Goal: Find specific page/section: Find specific page/section

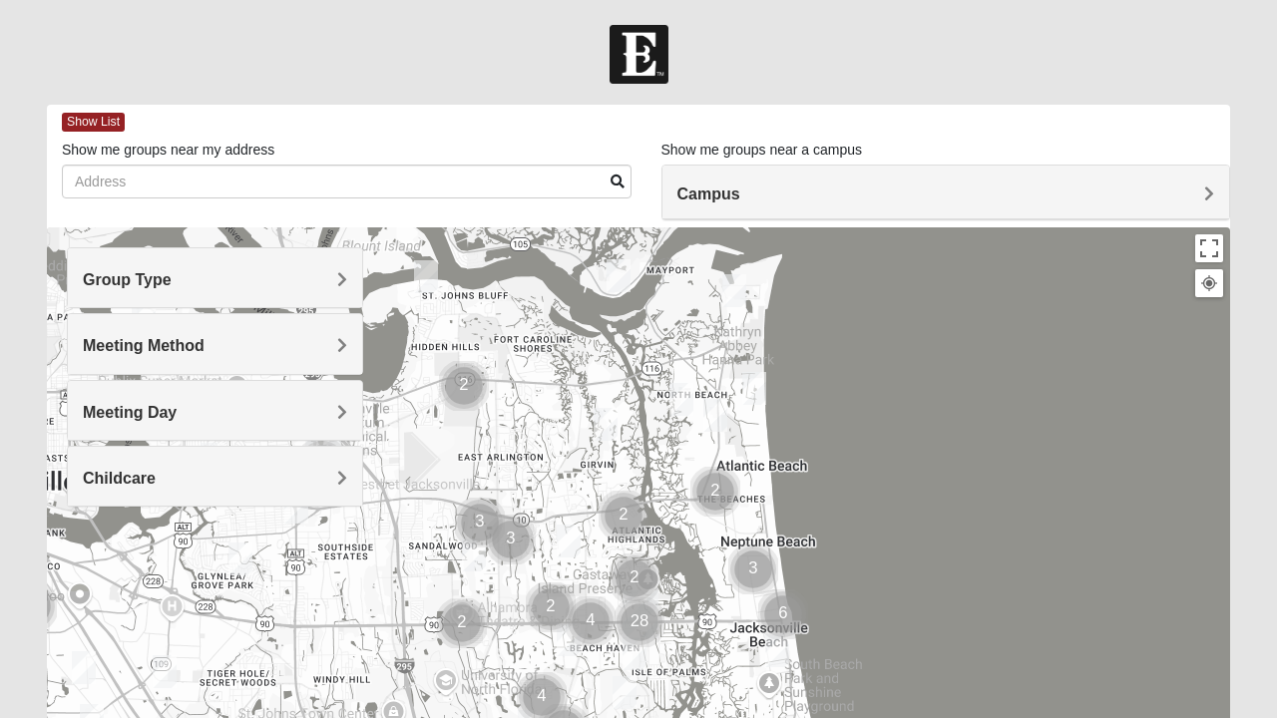
click at [172, 273] on span "Group Type" at bounding box center [127, 279] width 89 height 17
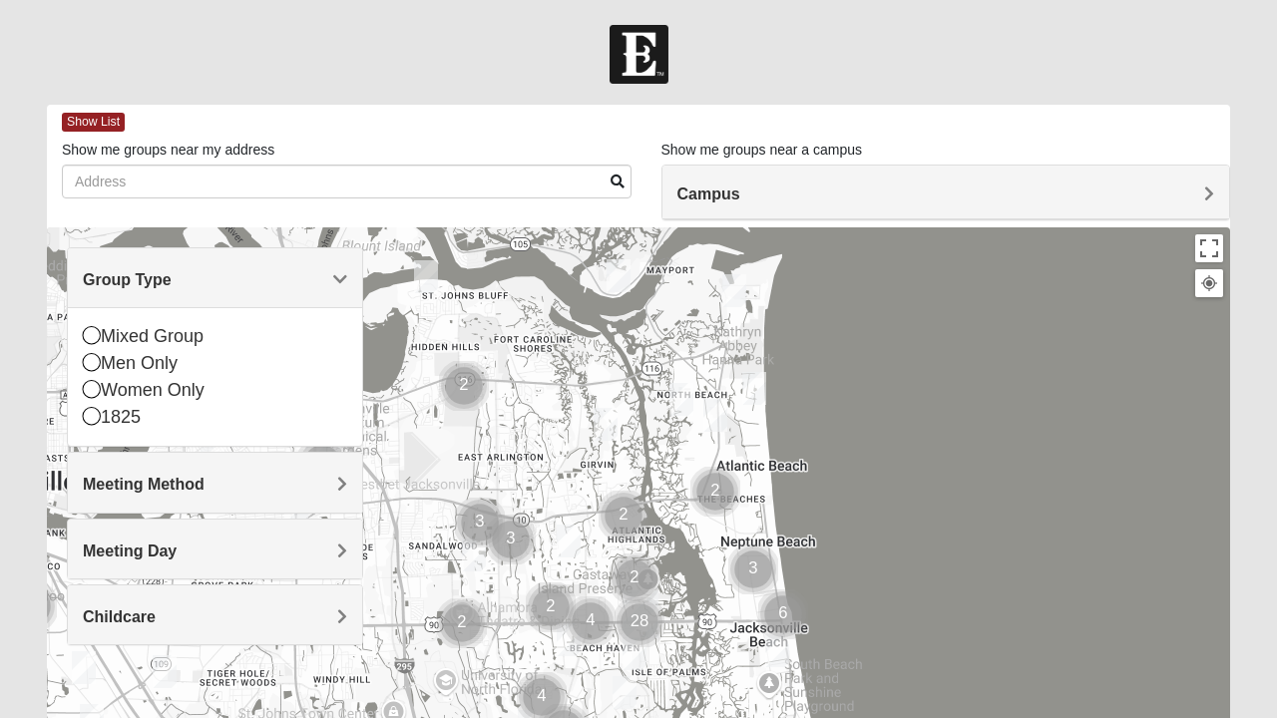
click at [100, 335] on icon at bounding box center [92, 335] width 18 height 18
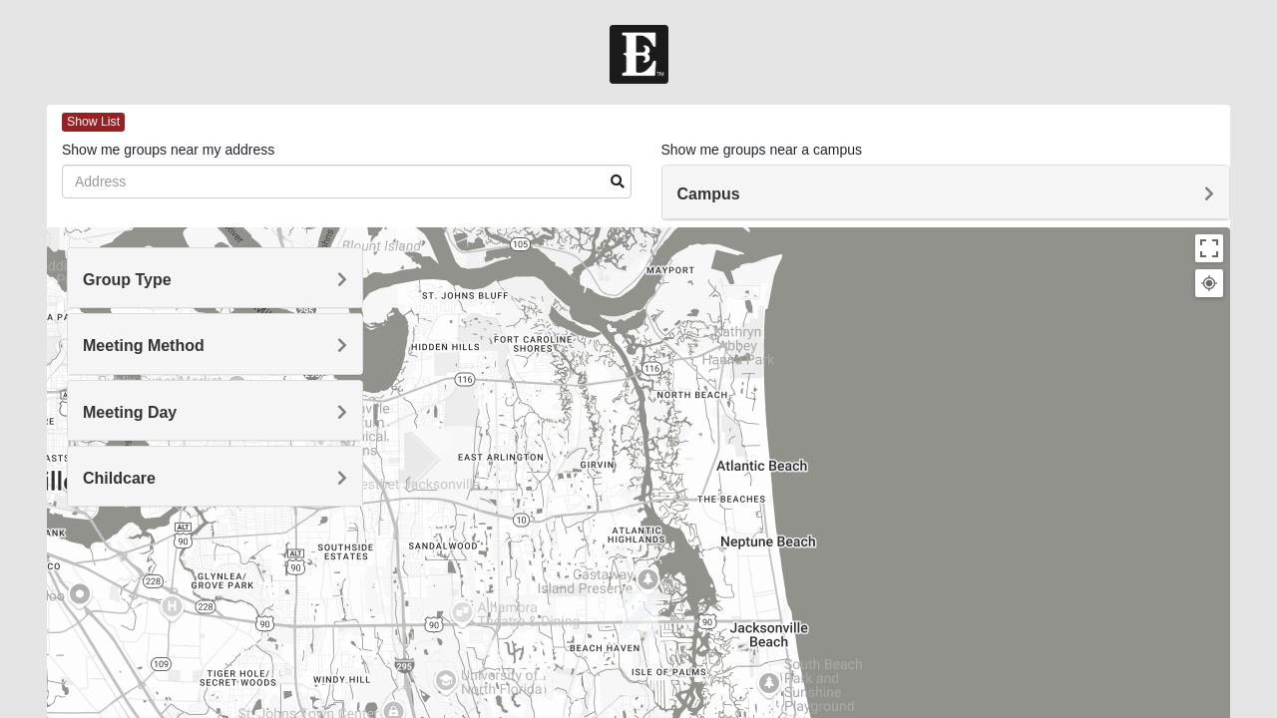
click at [92, 339] on span "Meeting Method" at bounding box center [144, 345] width 122 height 17
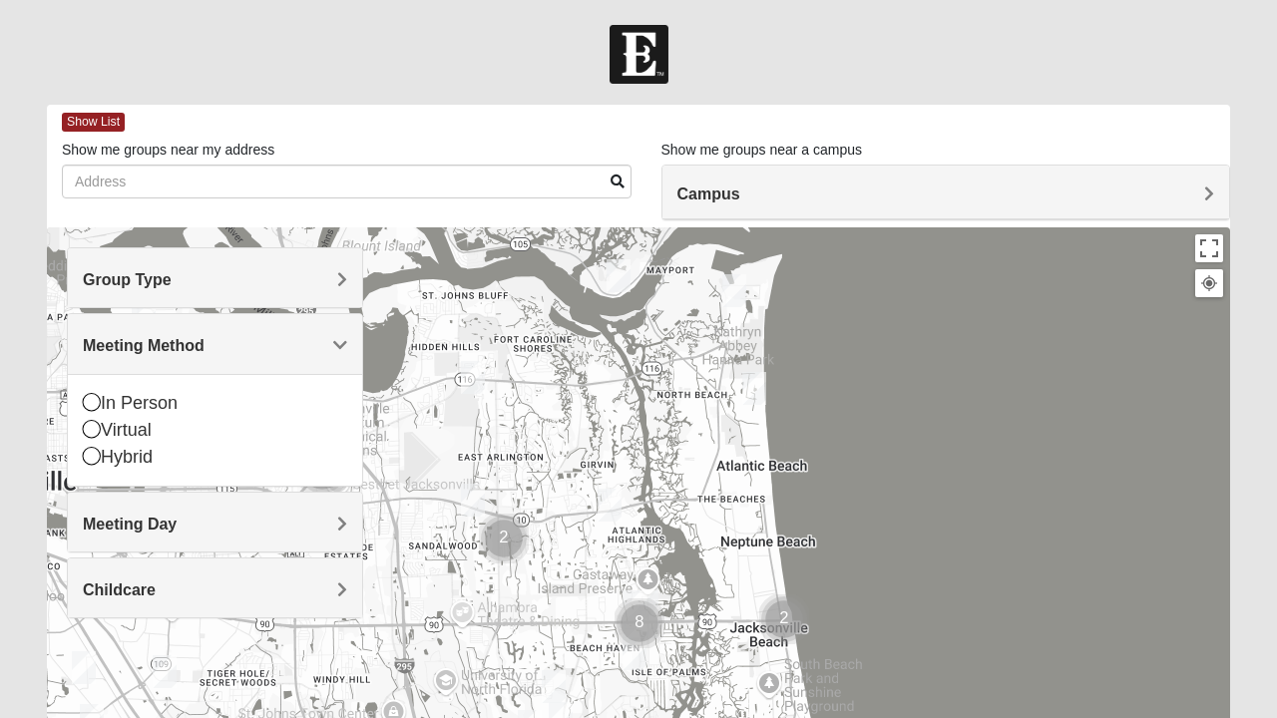
click at [95, 399] on icon at bounding box center [92, 402] width 18 height 18
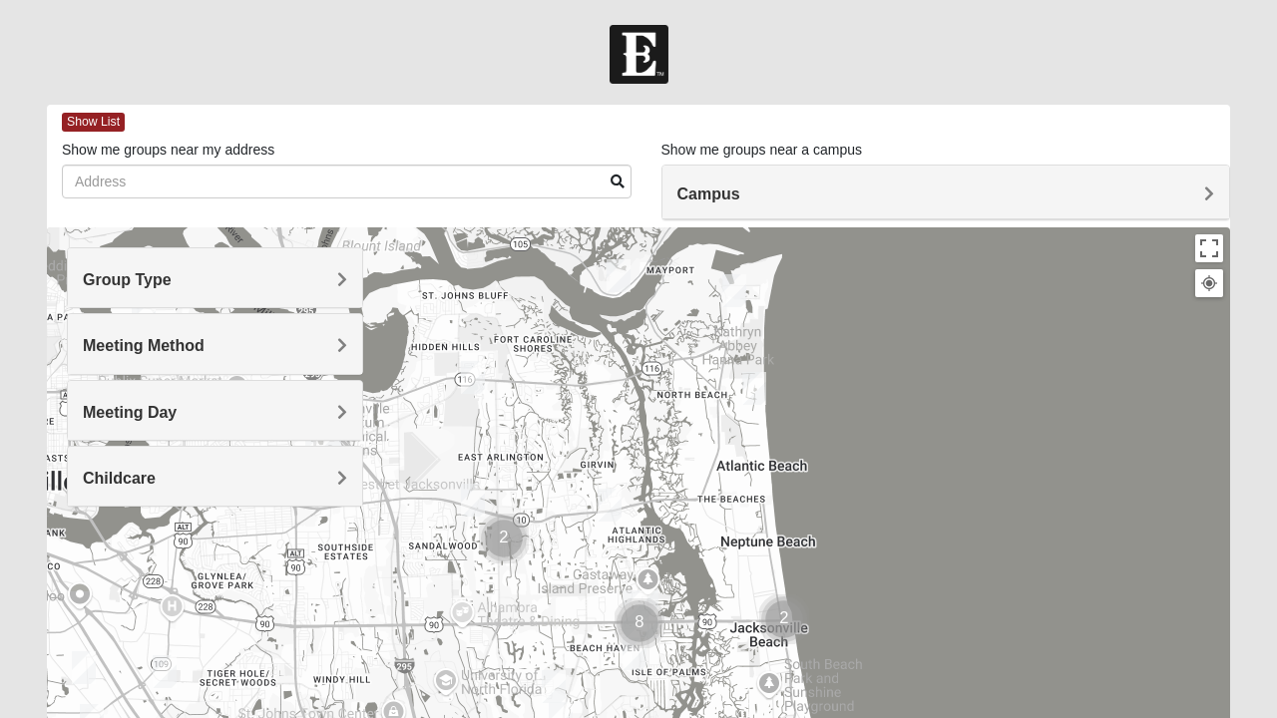
click at [323, 414] on h4 "Meeting Day" at bounding box center [215, 412] width 264 height 19
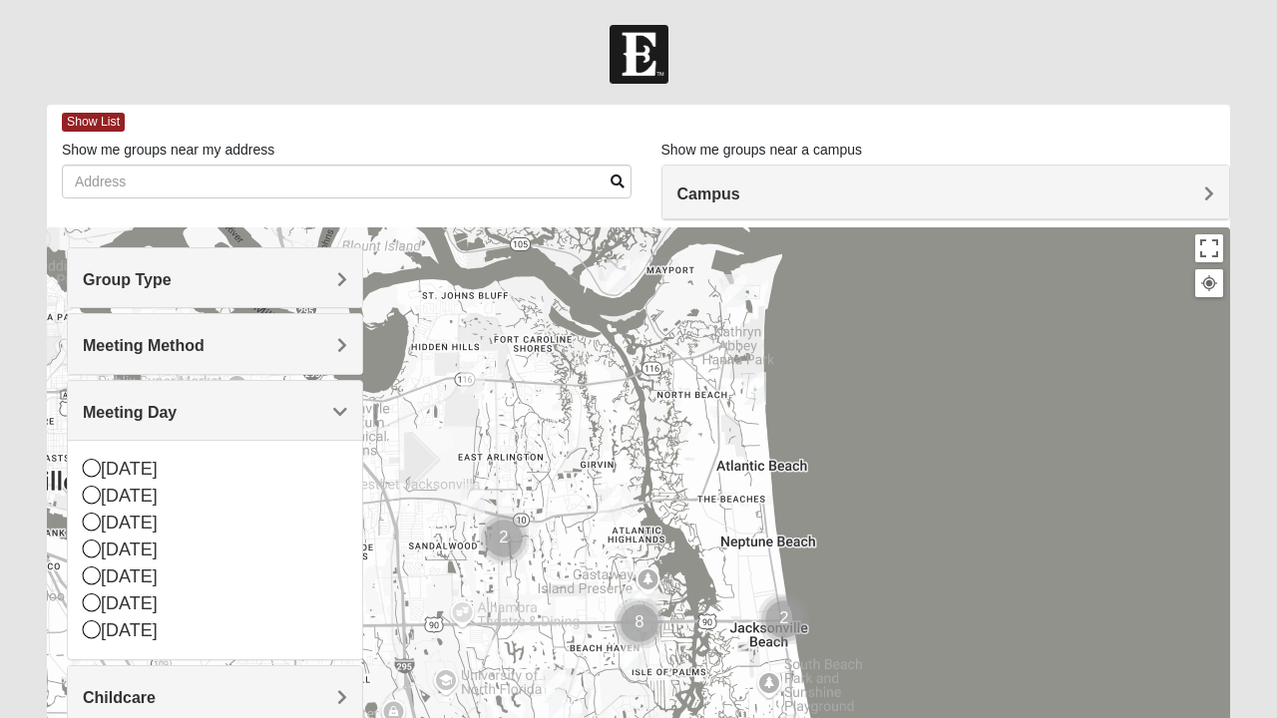
click at [95, 529] on icon at bounding box center [92, 522] width 18 height 18
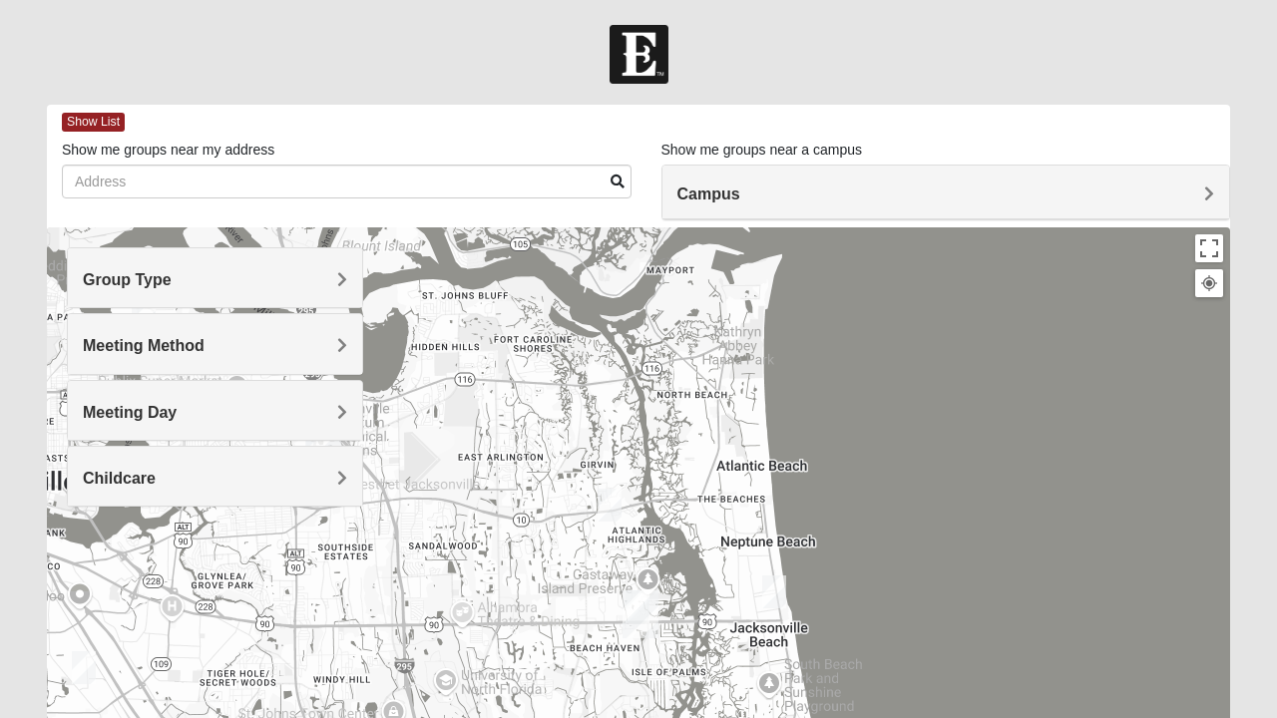
click at [332, 476] on h4 "Childcare" at bounding box center [215, 478] width 264 height 19
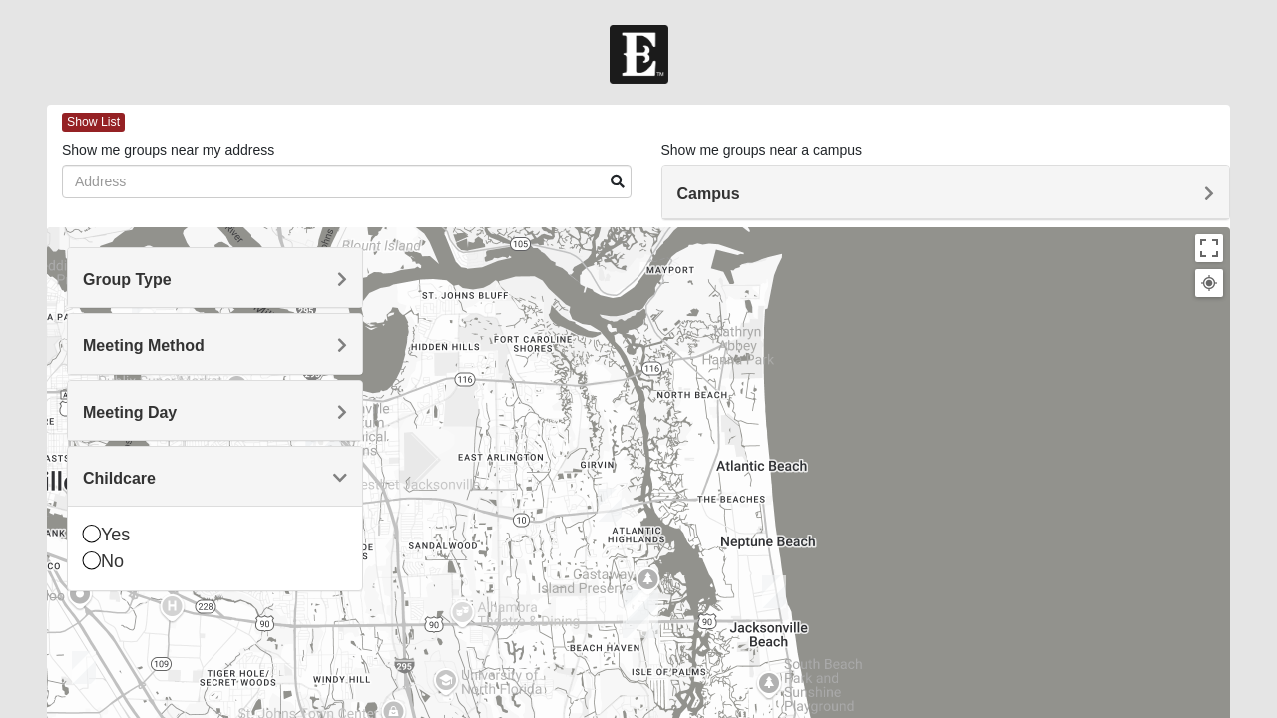
click at [152, 273] on span "Group Type" at bounding box center [127, 279] width 89 height 17
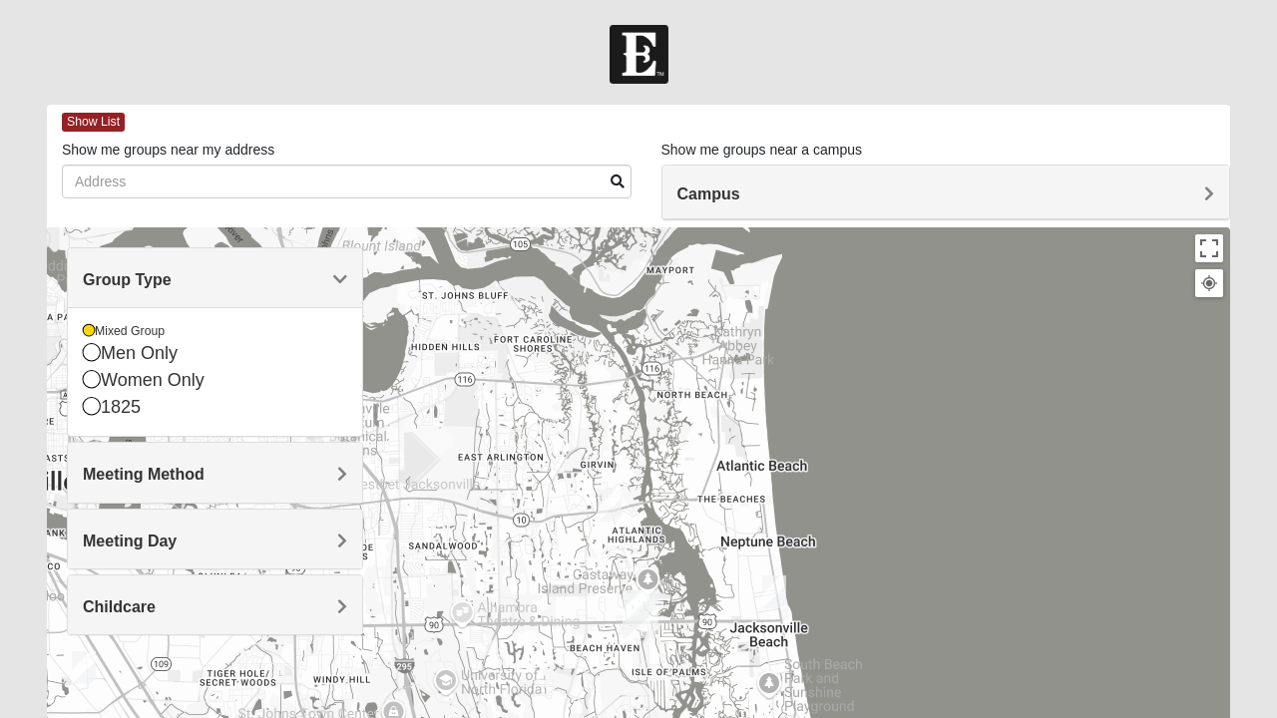
click at [471, 421] on div at bounding box center [638, 626] width 1183 height 798
click at [192, 661] on div at bounding box center [638, 626] width 1183 height 798
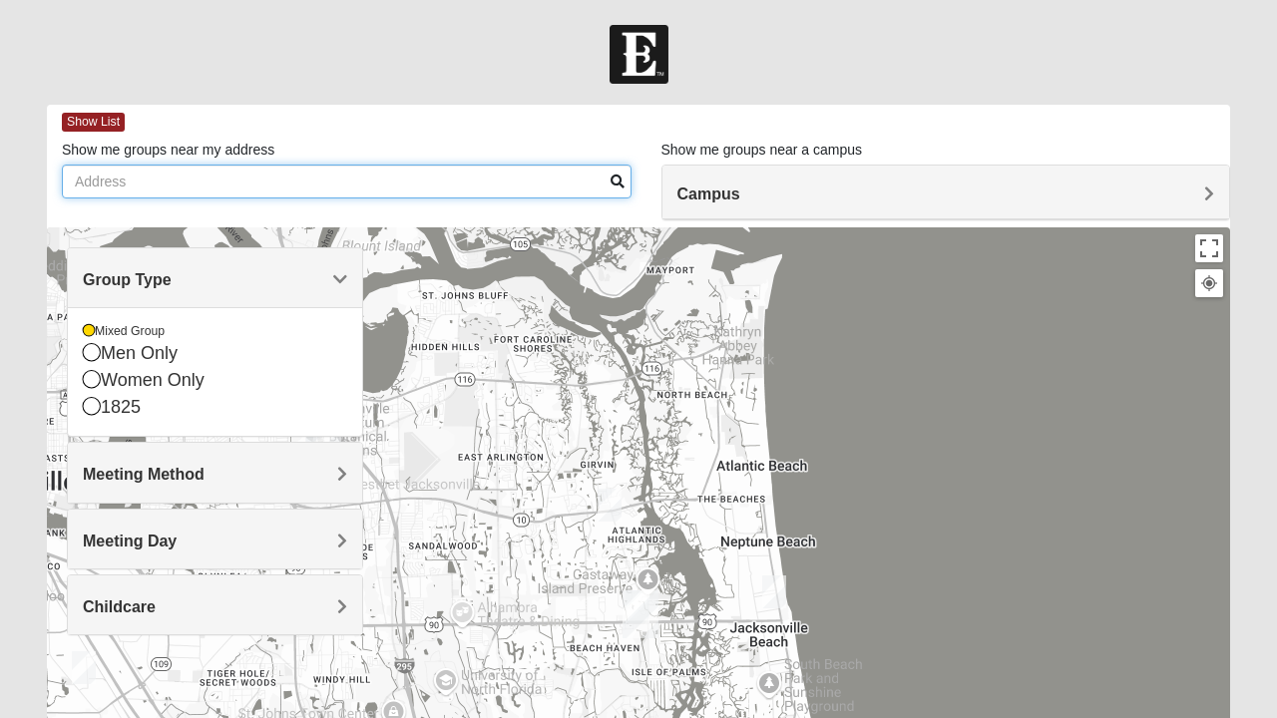
click at [159, 184] on input "Show me groups near my address" at bounding box center [347, 182] width 570 height 34
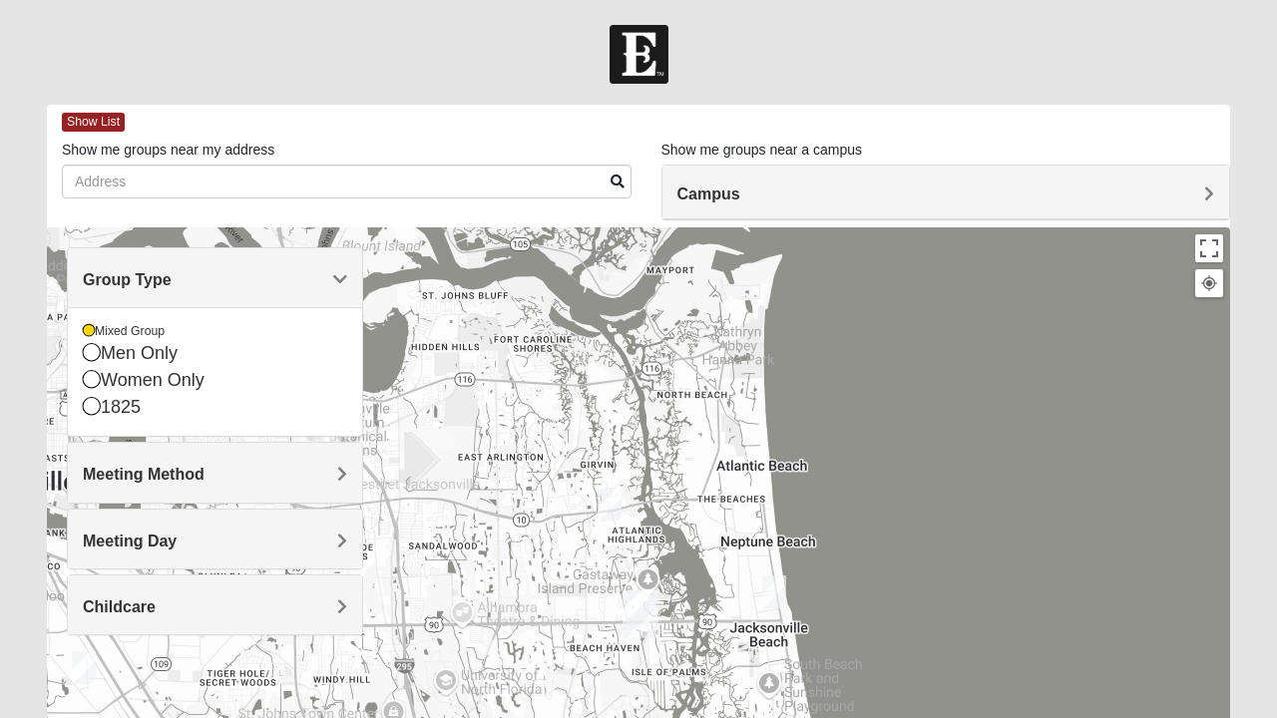
click at [755, 183] on div "Campus" at bounding box center [946, 193] width 568 height 54
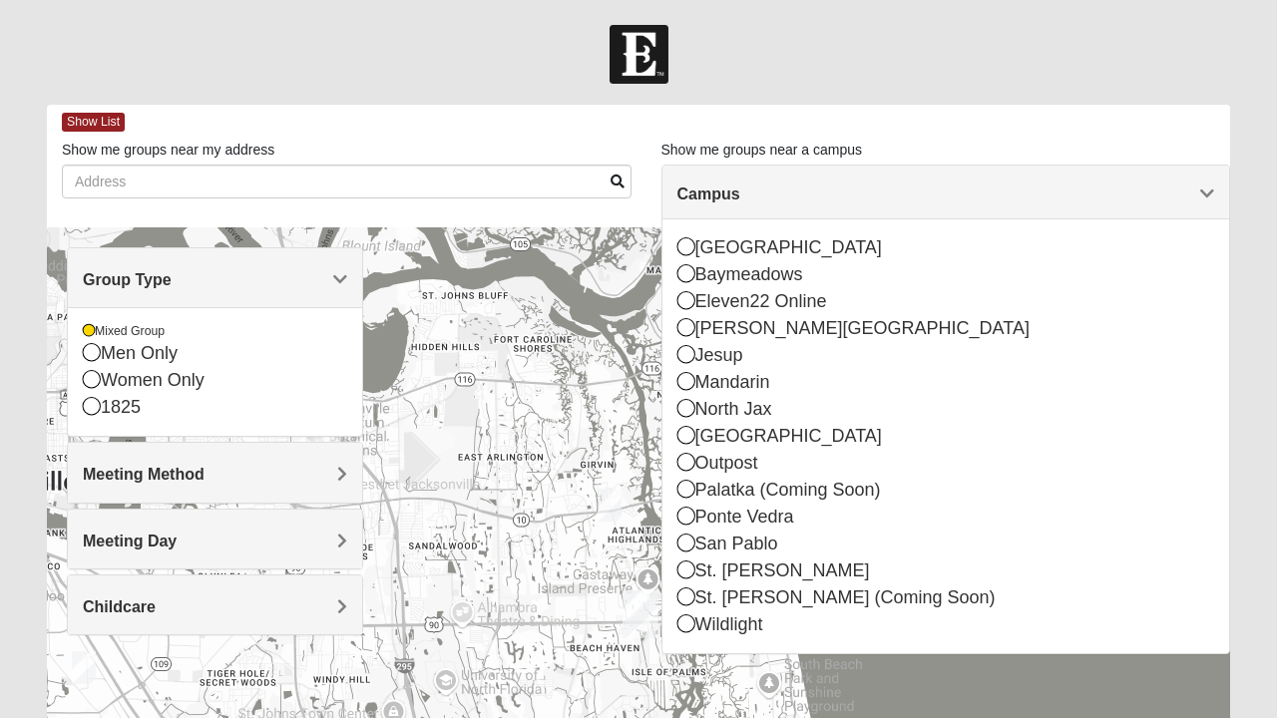
click at [683, 272] on icon at bounding box center [686, 273] width 18 height 18
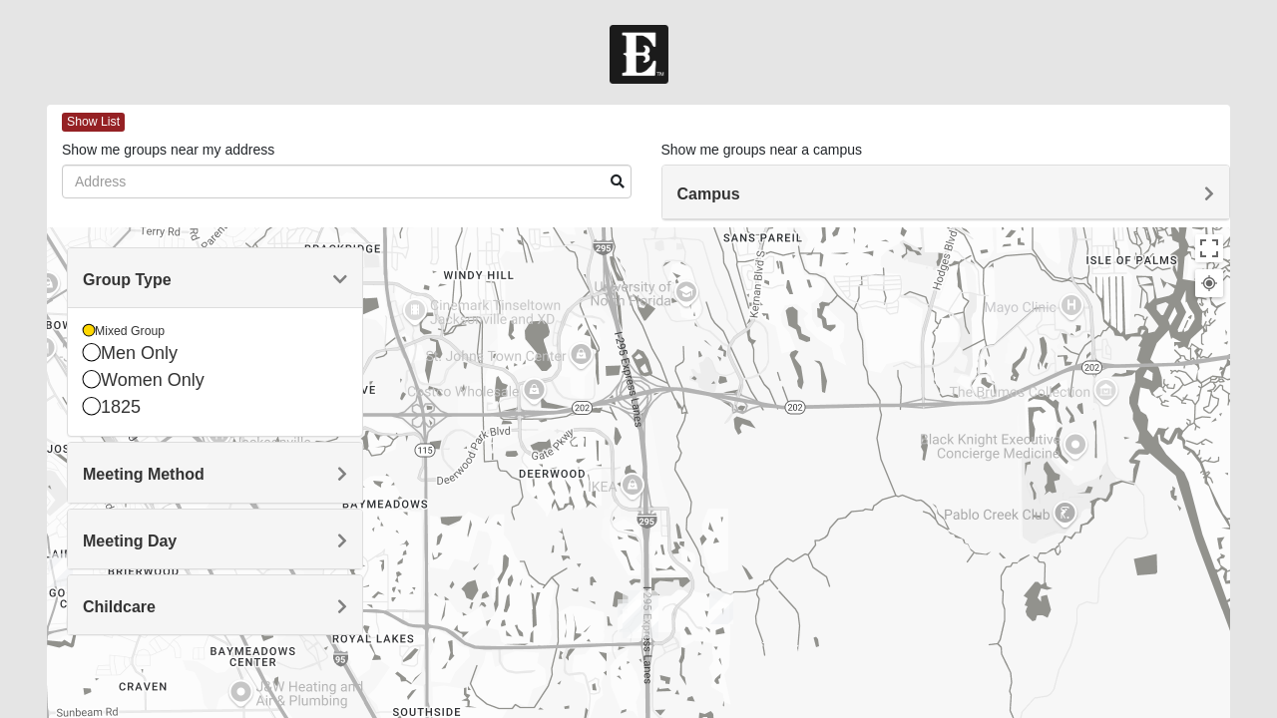
click at [639, 609] on img "Baymeadows" at bounding box center [640, 614] width 52 height 64
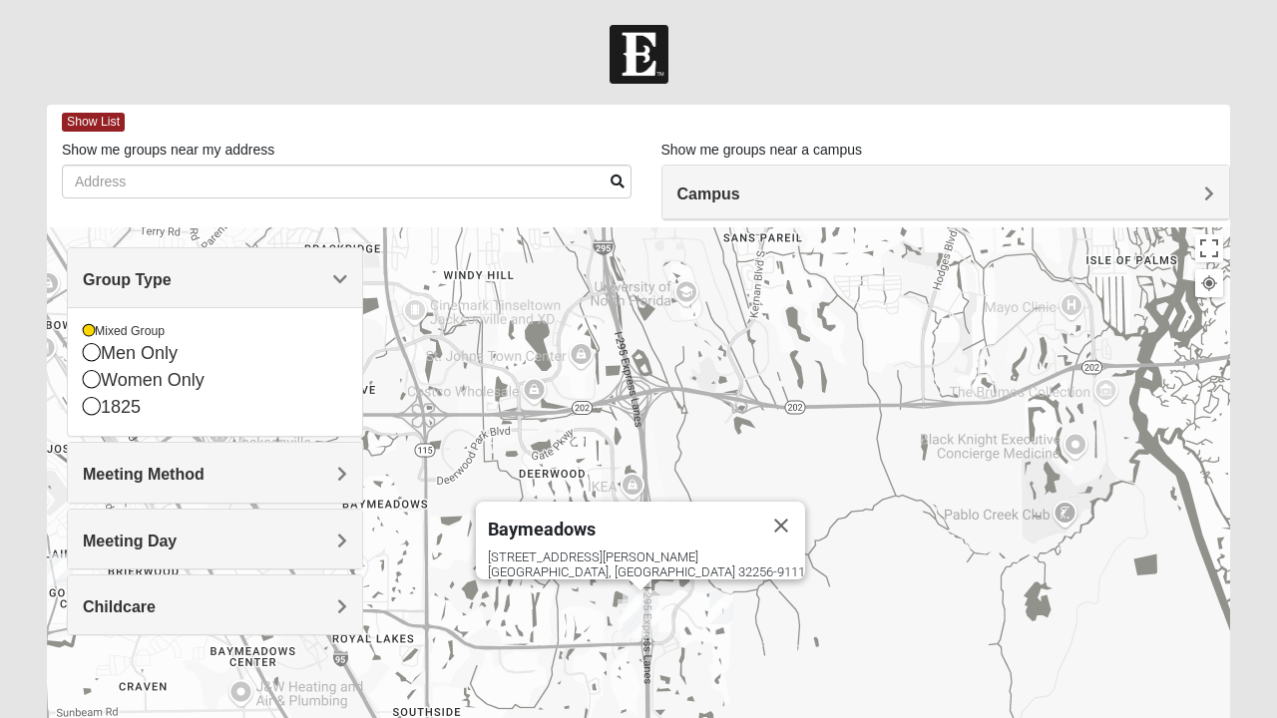
click at [552, 646] on div "Baymeadows [STREET_ADDRESS][PERSON_NAME]" at bounding box center [638, 626] width 1183 height 798
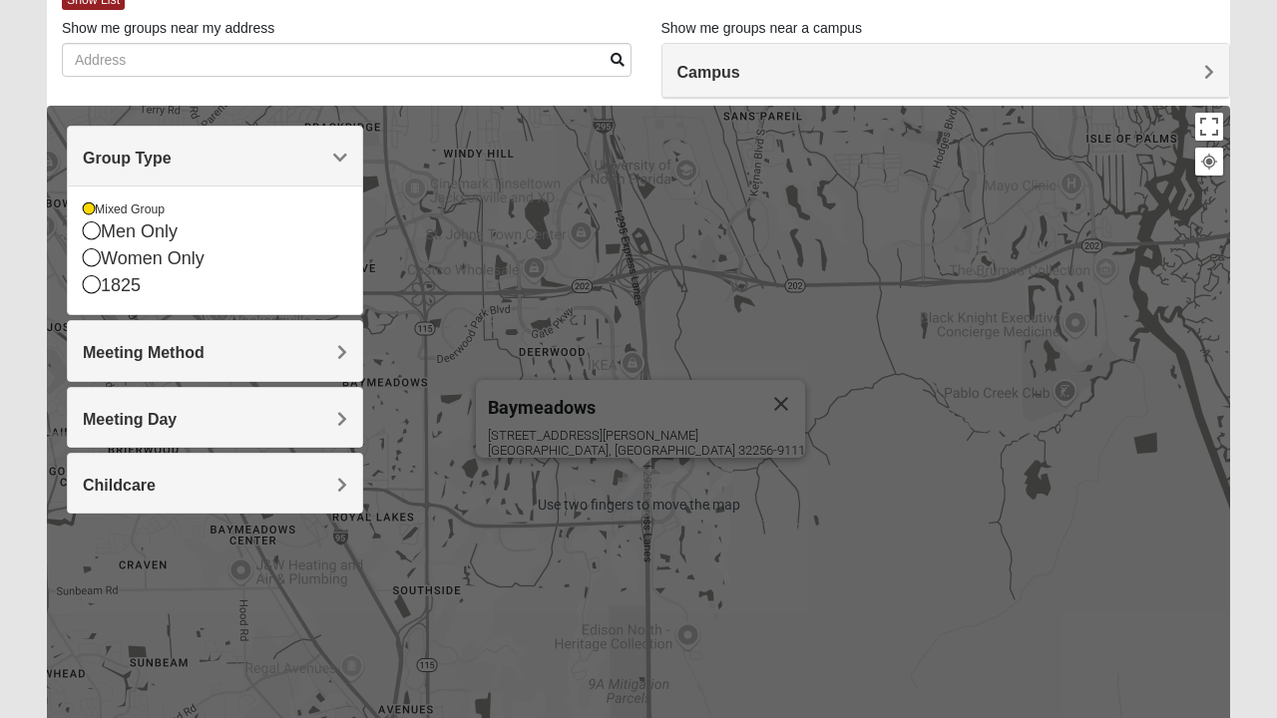
scroll to position [116, 0]
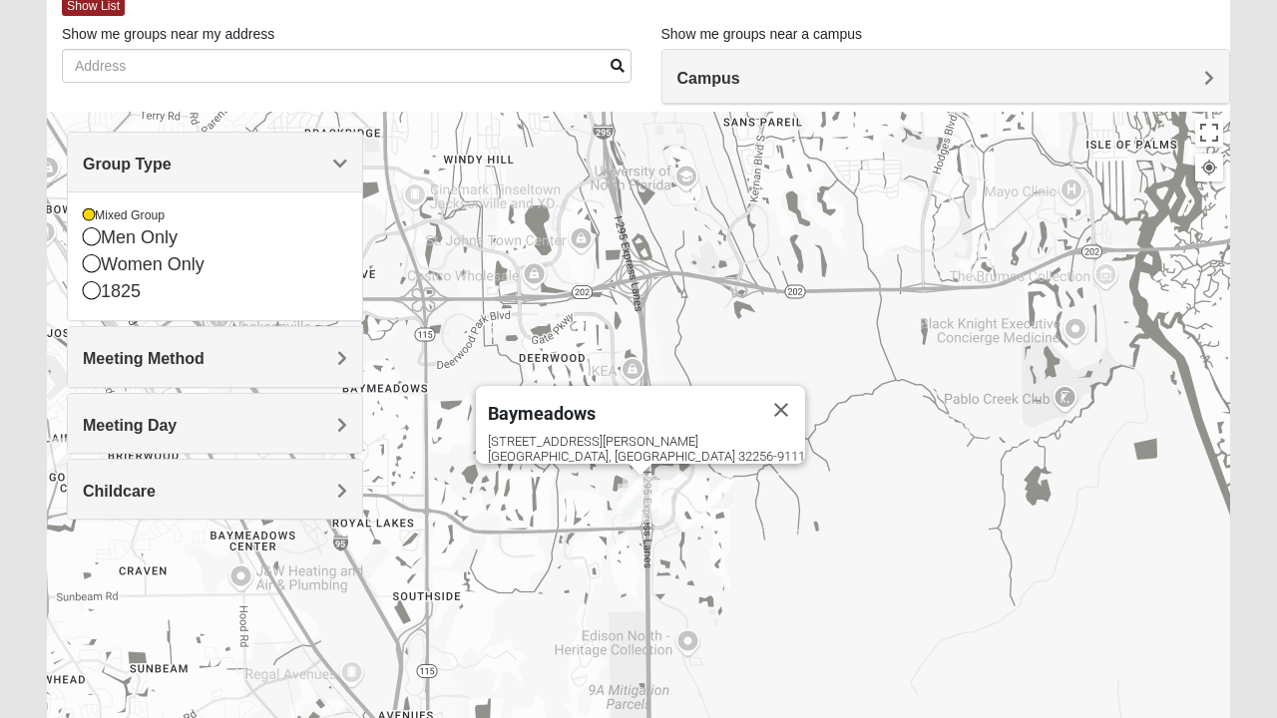
click at [150, 372] on div "Meeting Method" at bounding box center [215, 356] width 294 height 59
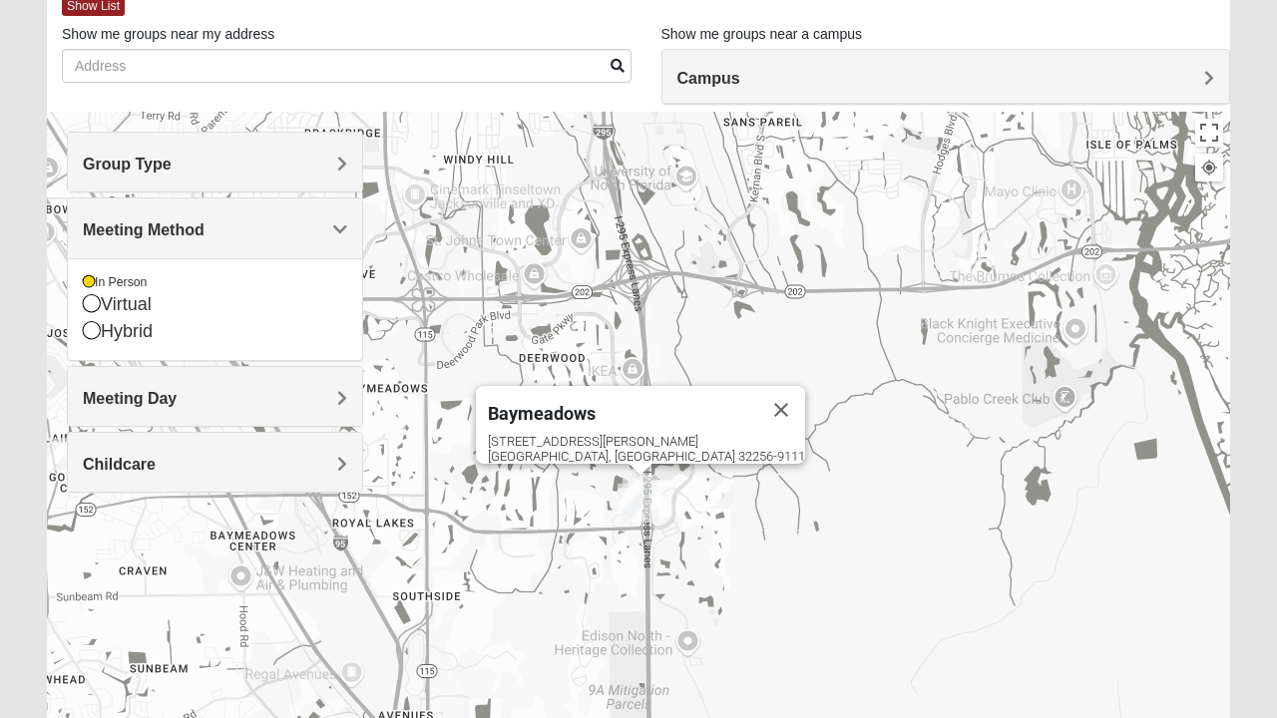
click at [148, 401] on span "Meeting Day" at bounding box center [130, 398] width 94 height 17
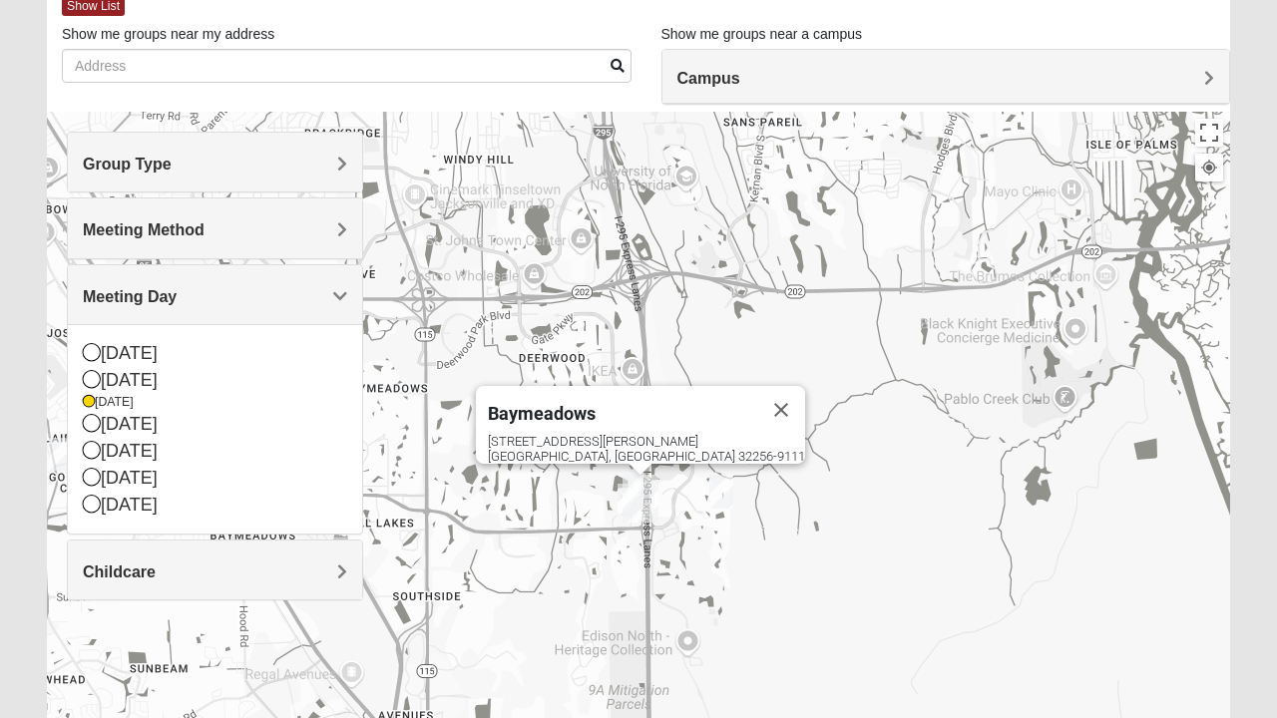
click at [160, 564] on h4 "Childcare" at bounding box center [215, 572] width 264 height 19
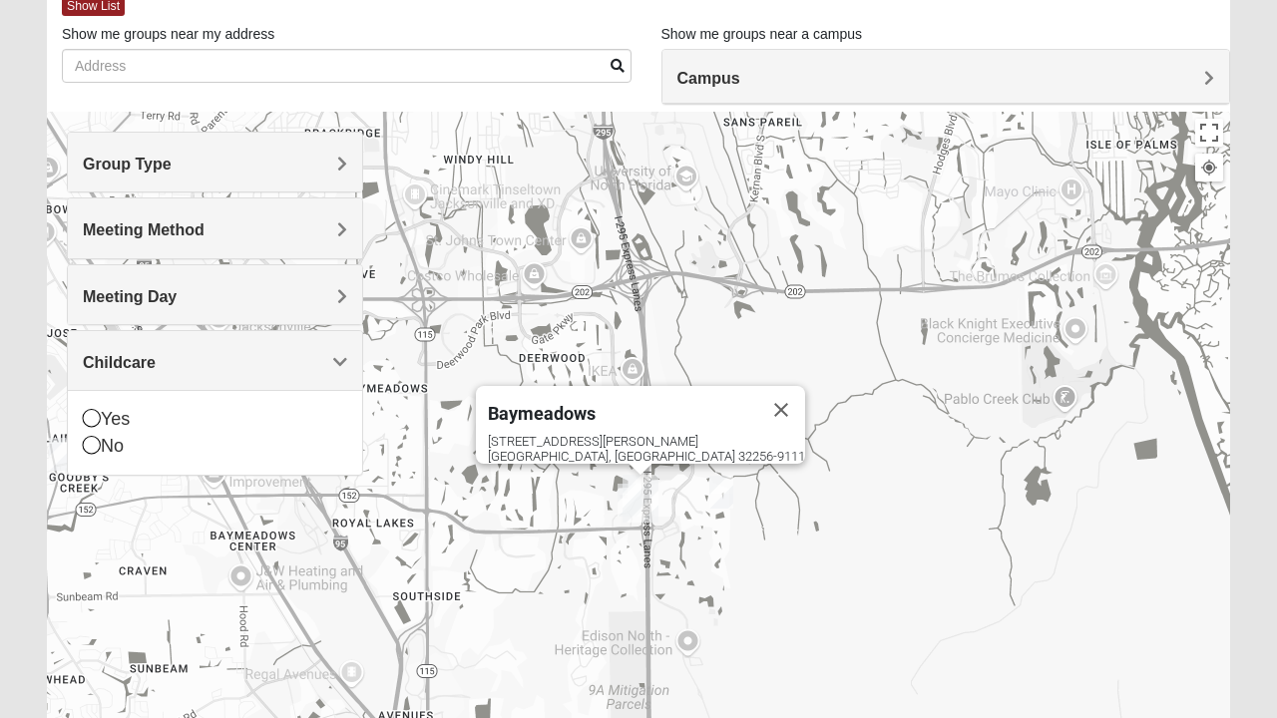
click at [216, 585] on div "Baymeadows [STREET_ADDRESS][PERSON_NAME]" at bounding box center [638, 511] width 1183 height 798
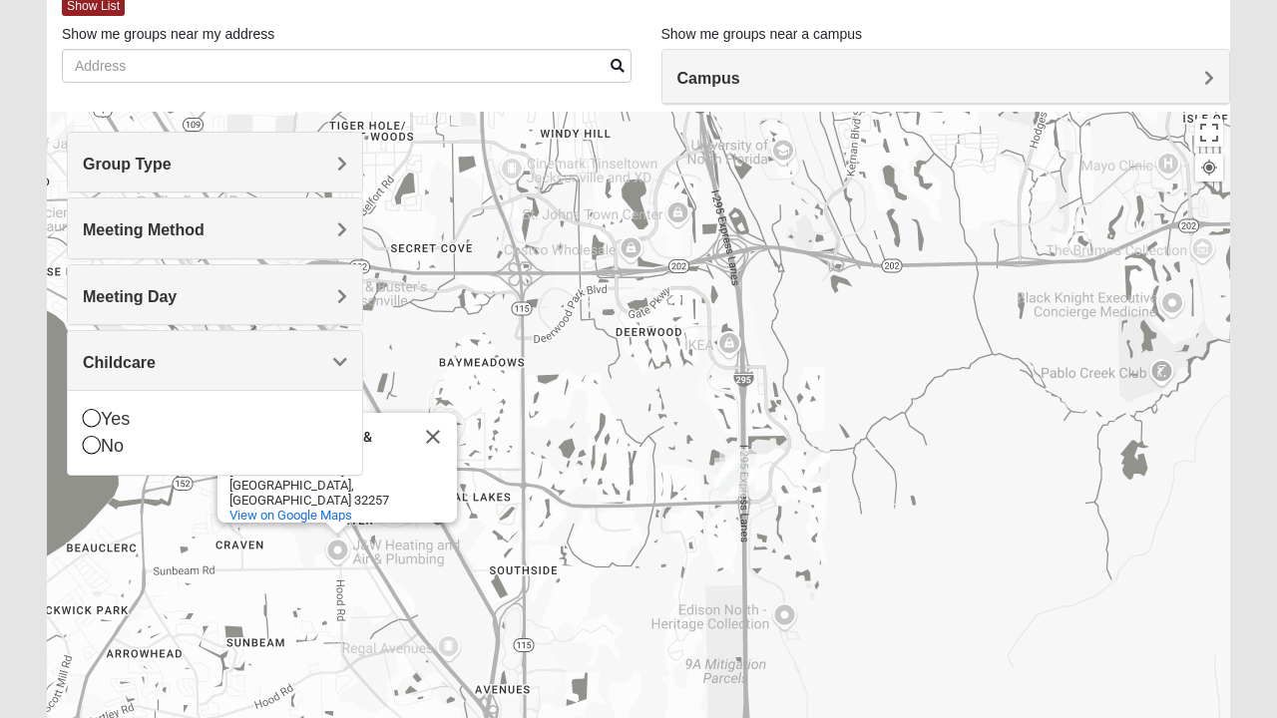
click at [95, 445] on icon at bounding box center [92, 445] width 18 height 18
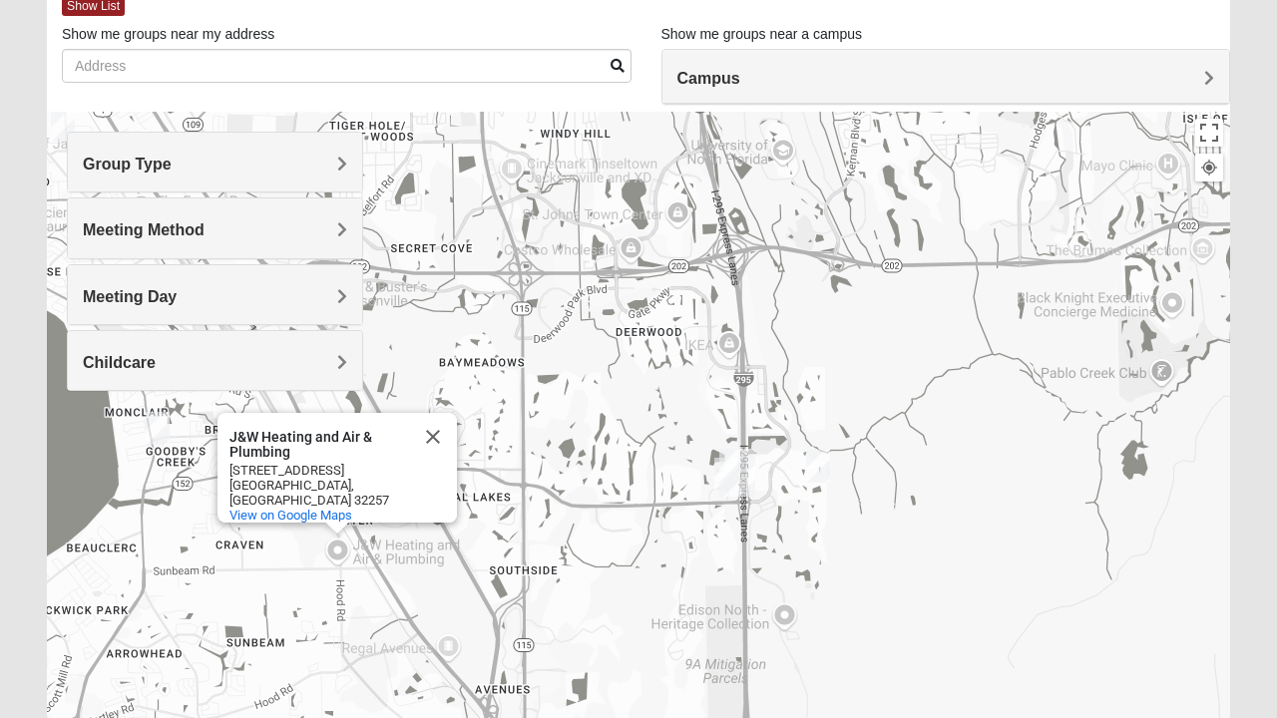
click at [1057, 70] on h4 "Campus" at bounding box center [946, 78] width 538 height 19
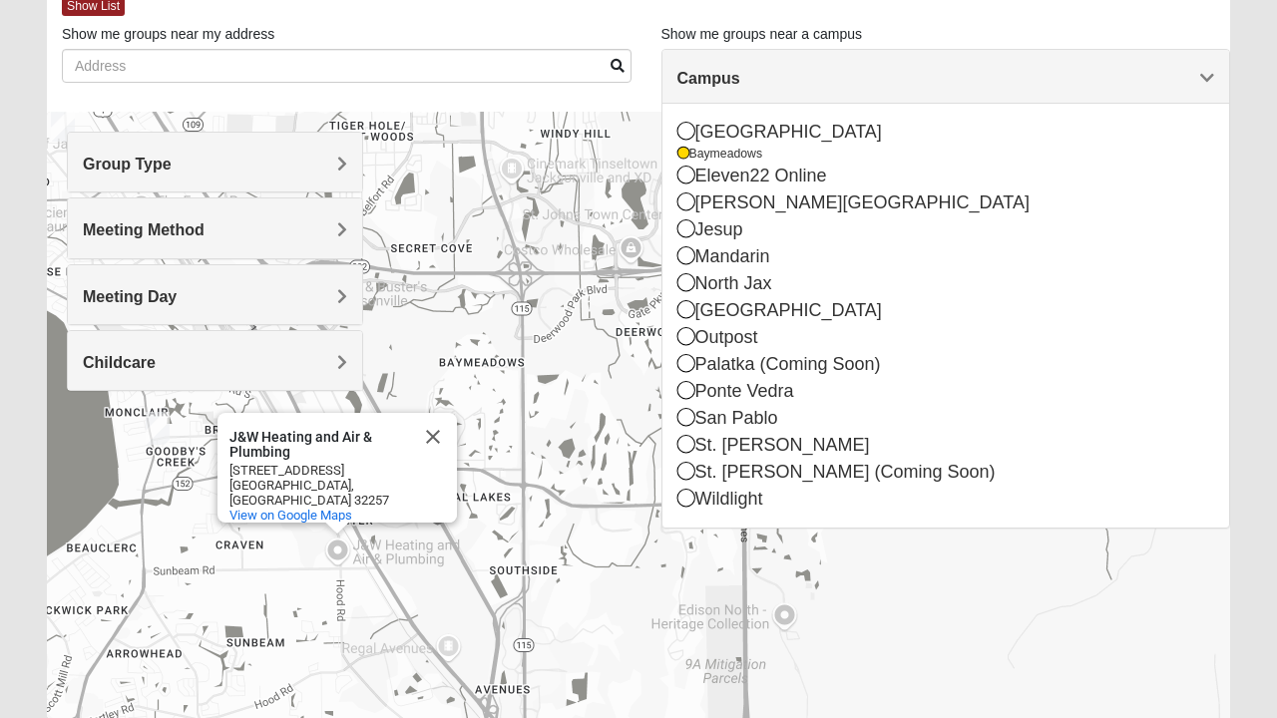
click at [1150, 70] on h4 "Campus" at bounding box center [946, 78] width 538 height 19
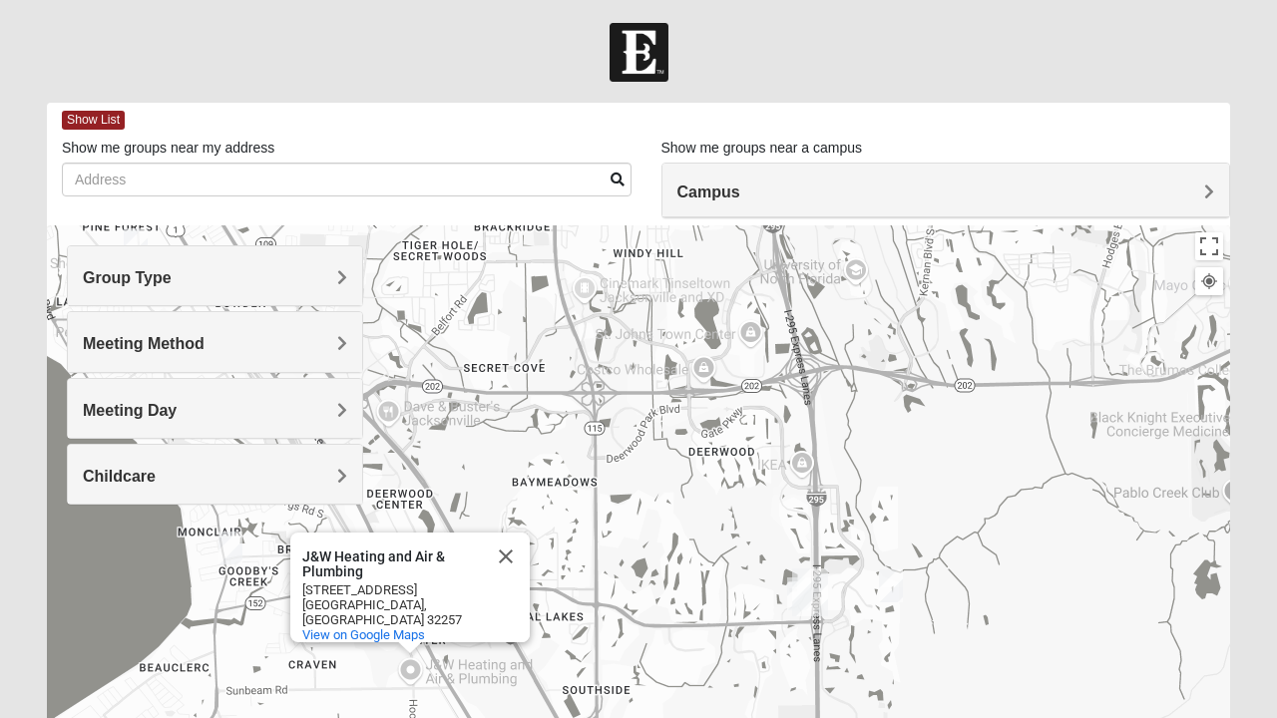
scroll to position [0, 0]
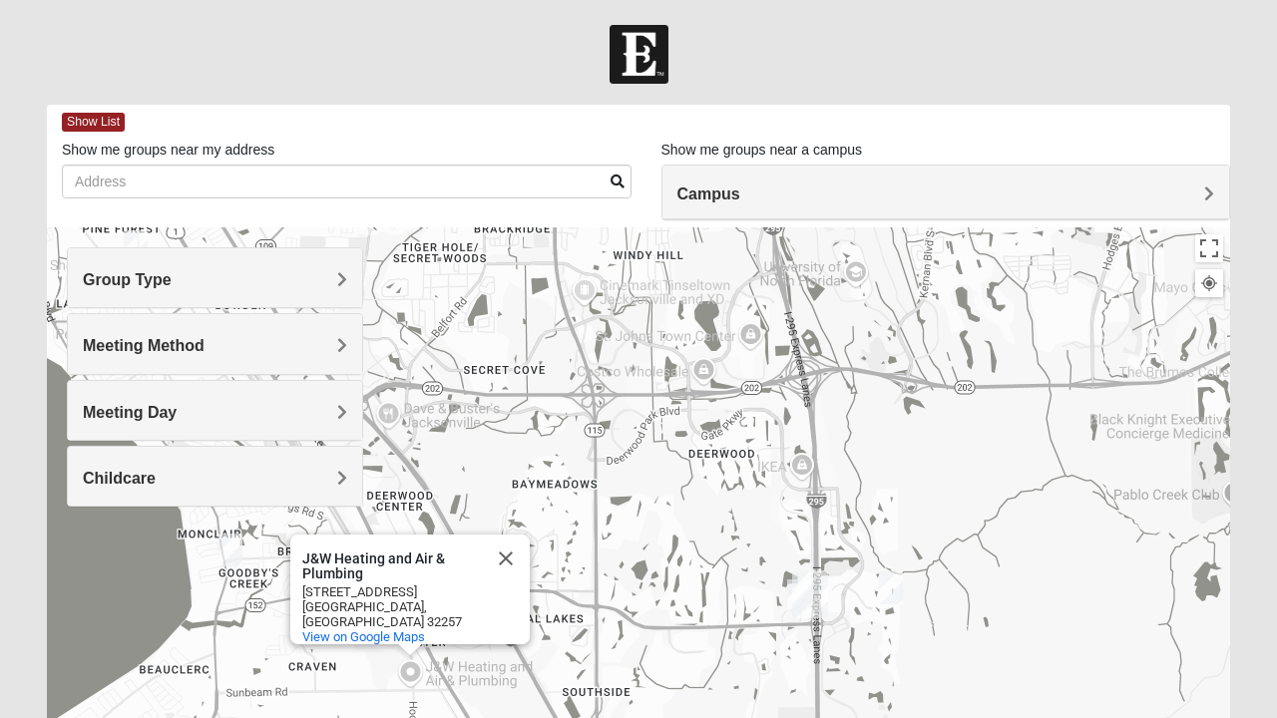
click at [108, 116] on span "Show List" at bounding box center [93, 122] width 63 height 19
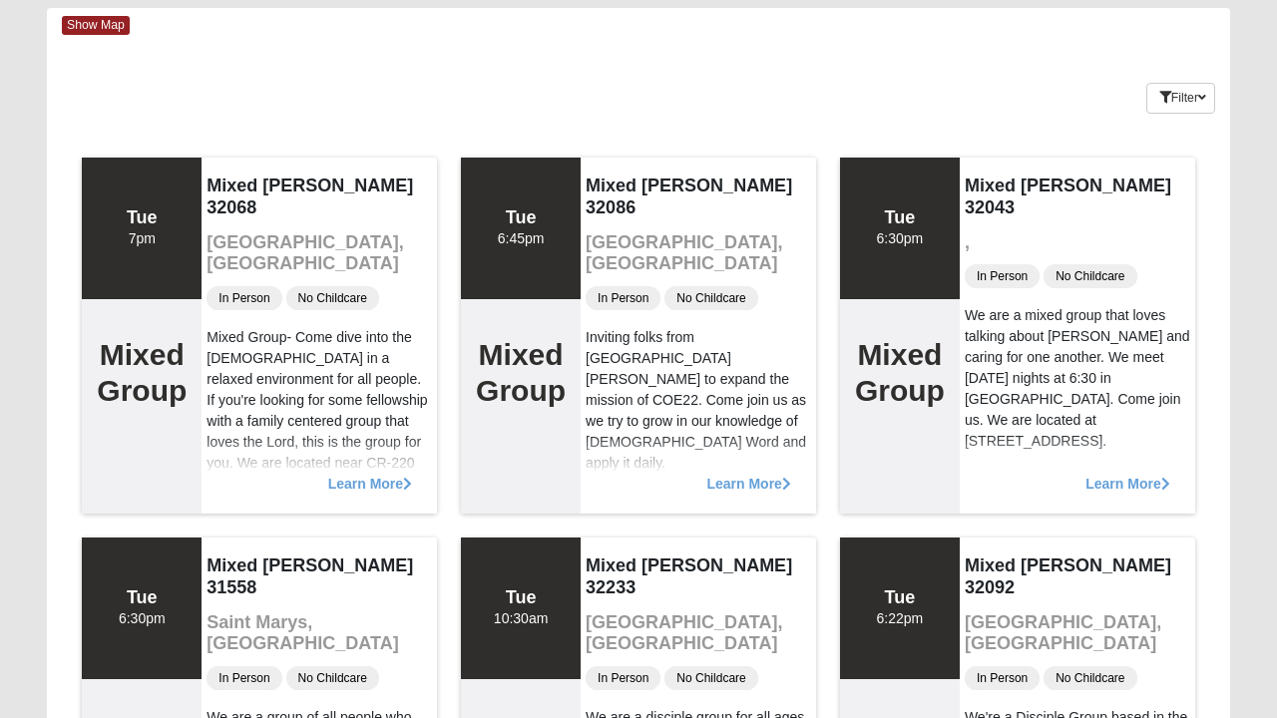
scroll to position [102, 0]
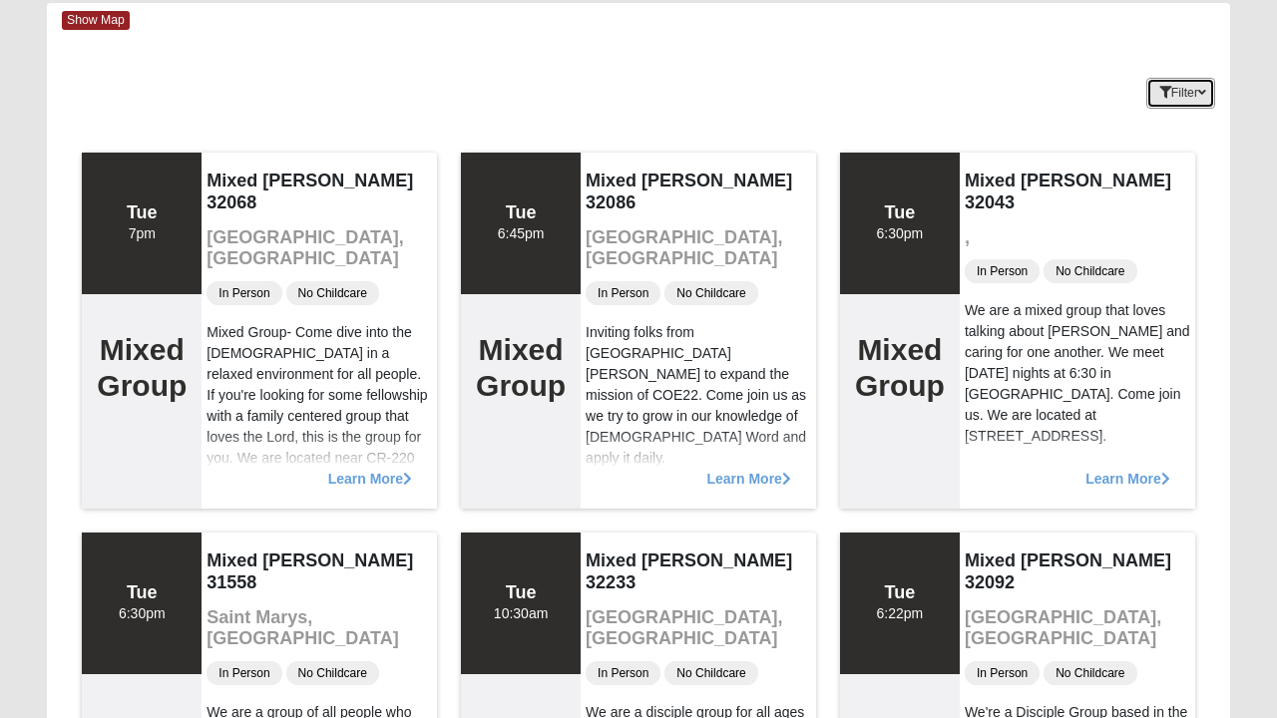
click at [1203, 100] on button "Filter" at bounding box center [1180, 93] width 69 height 31
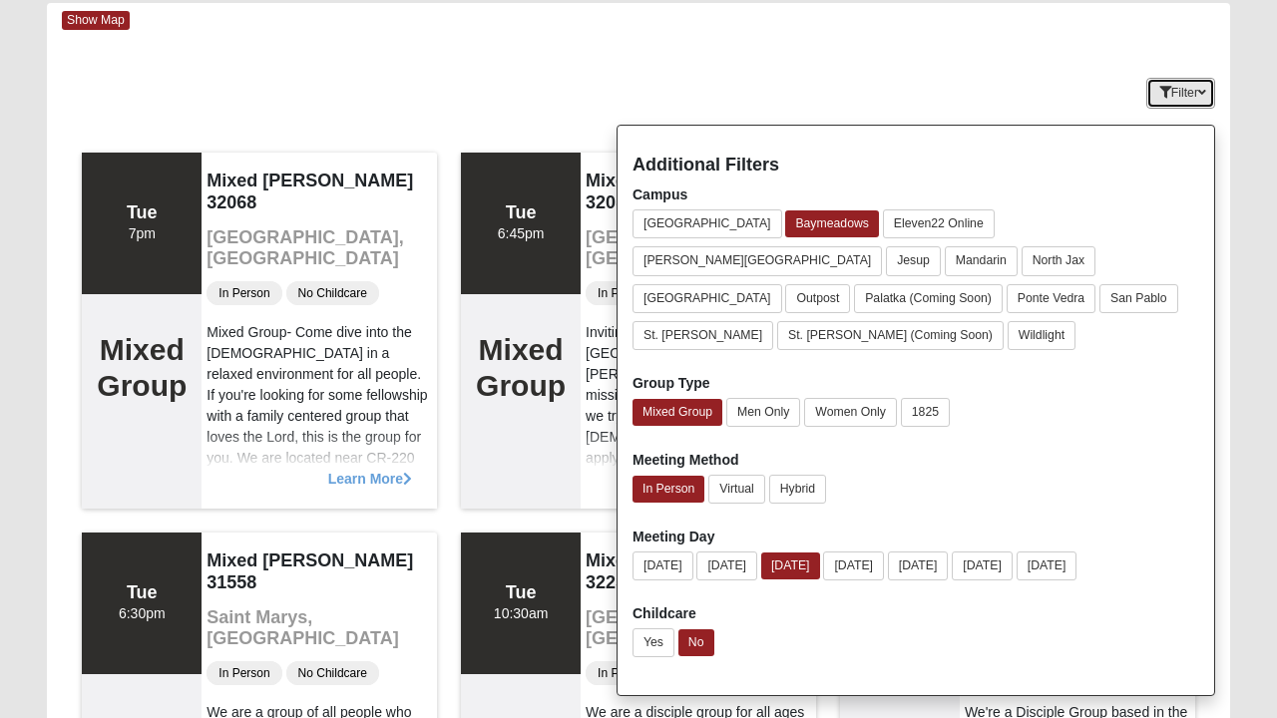
click at [1203, 94] on icon "button" at bounding box center [1202, 93] width 8 height 12
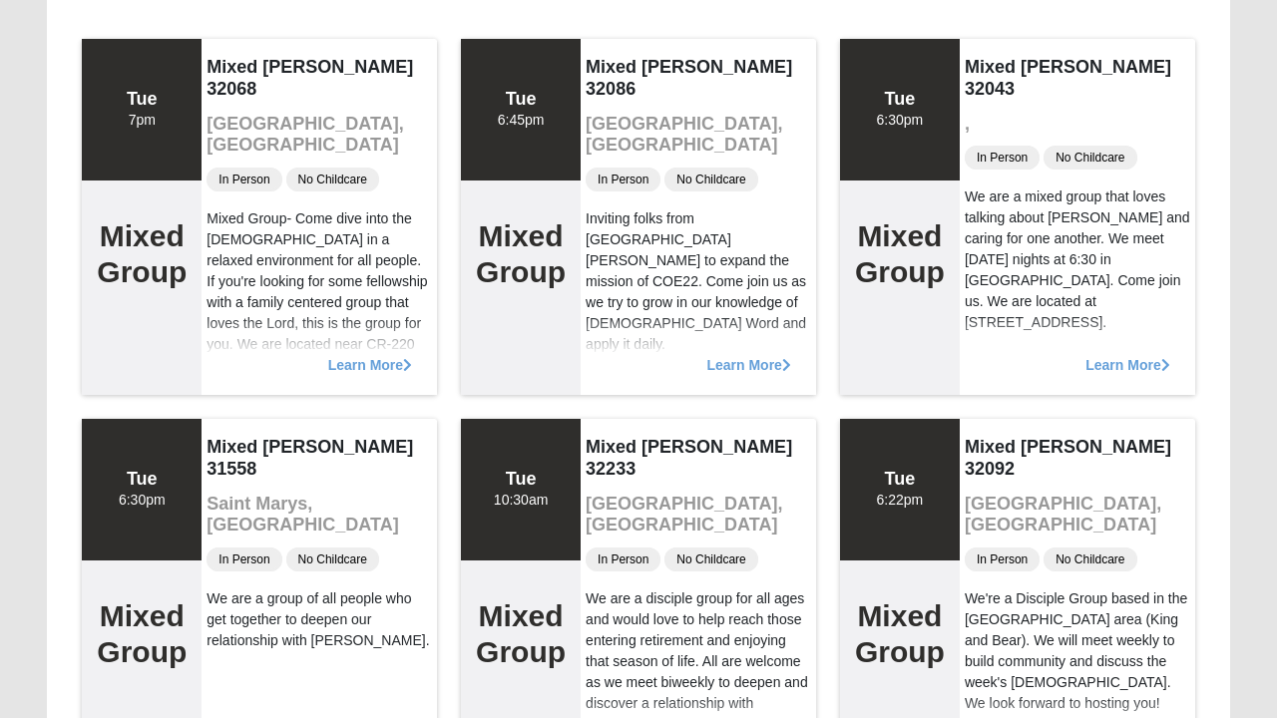
scroll to position [218, 0]
